Goal: Communication & Community: Answer question/provide support

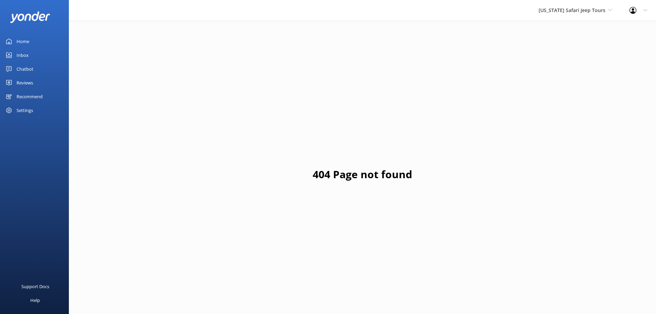
click at [25, 54] on div "Inbox" at bounding box center [23, 55] width 12 height 14
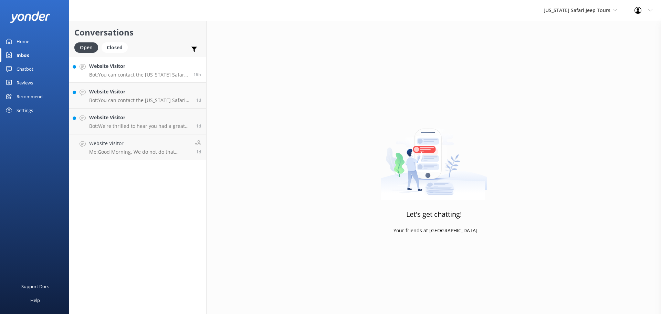
click at [135, 73] on p "Bot: You can contact the [US_STATE] Safari Jeep Tours team at [PHONE_NUMBER]." at bounding box center [138, 75] width 99 height 6
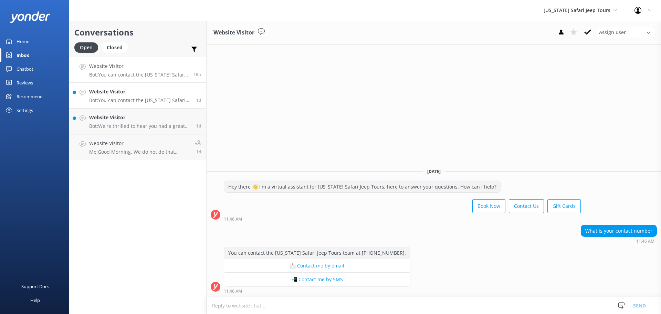
click at [104, 96] on div "Website Visitor Bot: You can contact the [US_STATE] Safari Jeep Tours team at […" at bounding box center [140, 95] width 102 height 15
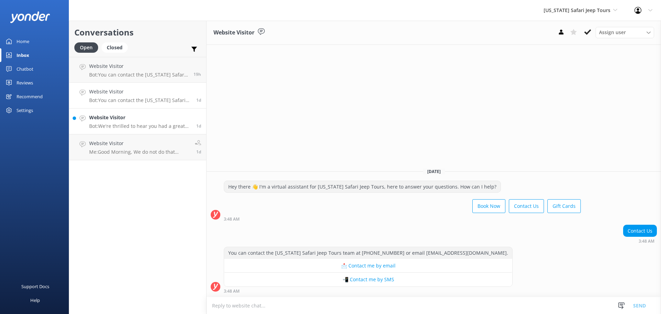
click at [120, 114] on h4 "Website Visitor" at bounding box center [140, 118] width 102 height 8
